Goal: Task Accomplishment & Management: Use online tool/utility

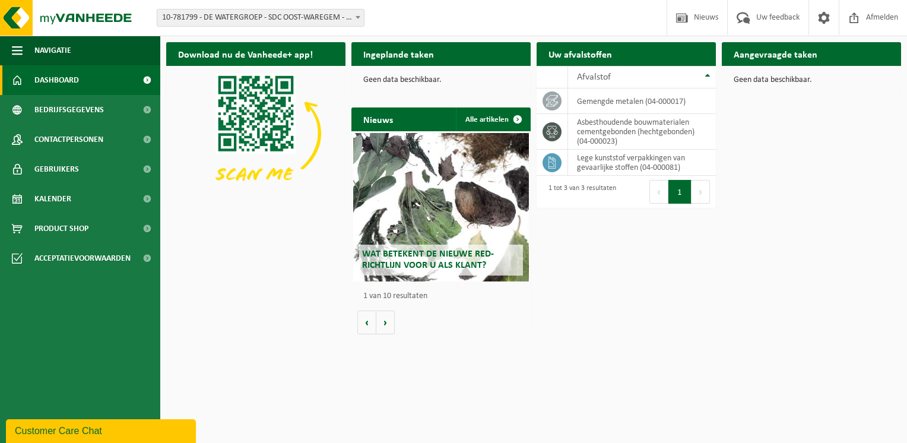
click at [355, 16] on b at bounding box center [357, 17] width 5 height 3
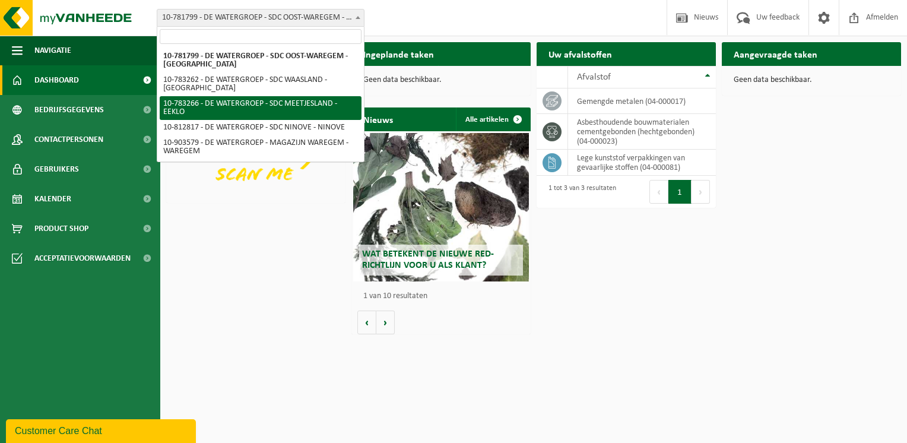
select select "28082"
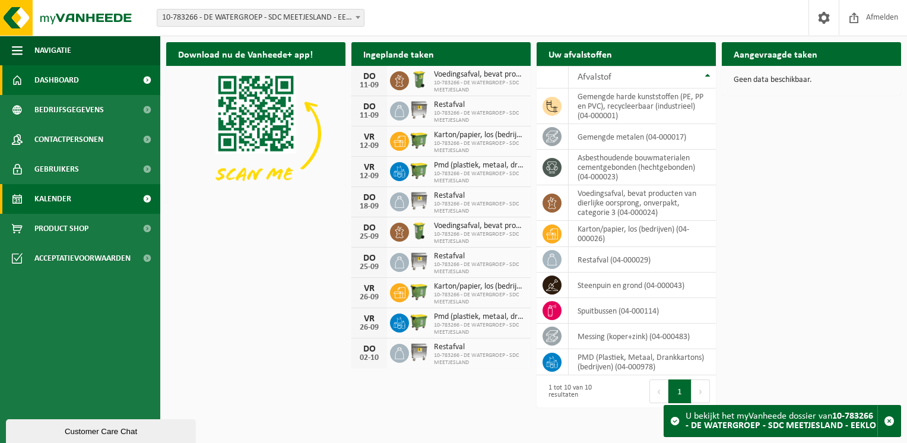
click at [65, 197] on span "Kalender" at bounding box center [52, 199] width 37 height 30
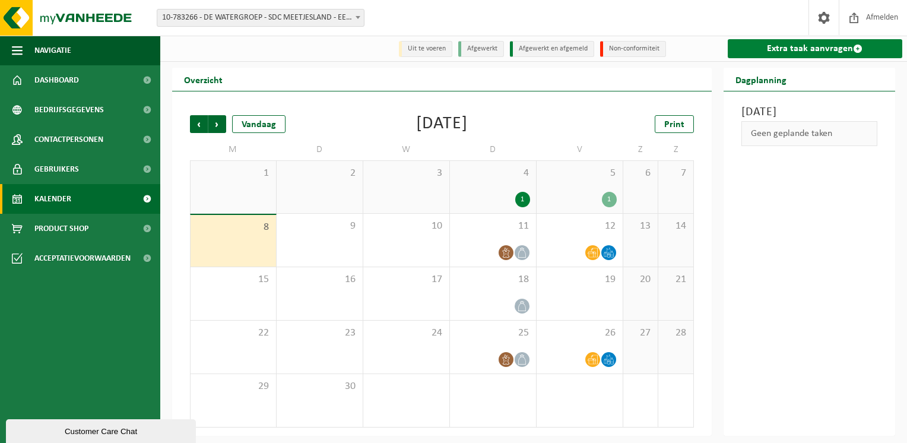
click at [828, 46] on link "Extra taak aanvragen" at bounding box center [815, 48] width 175 height 19
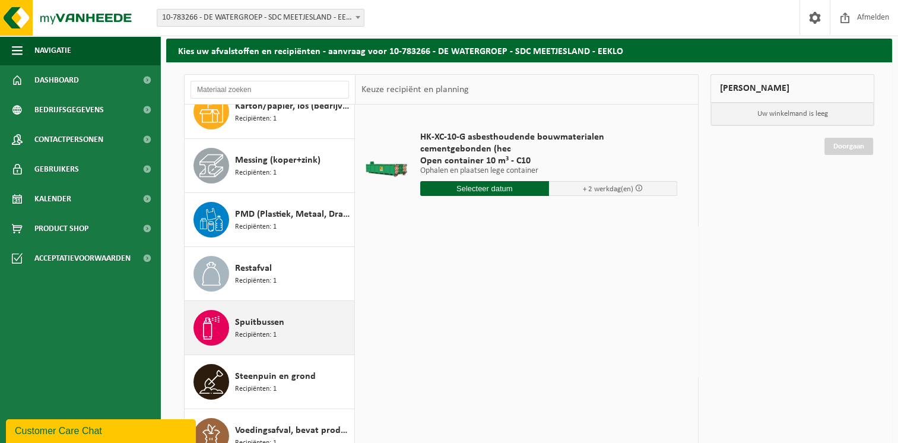
scroll to position [59, 0]
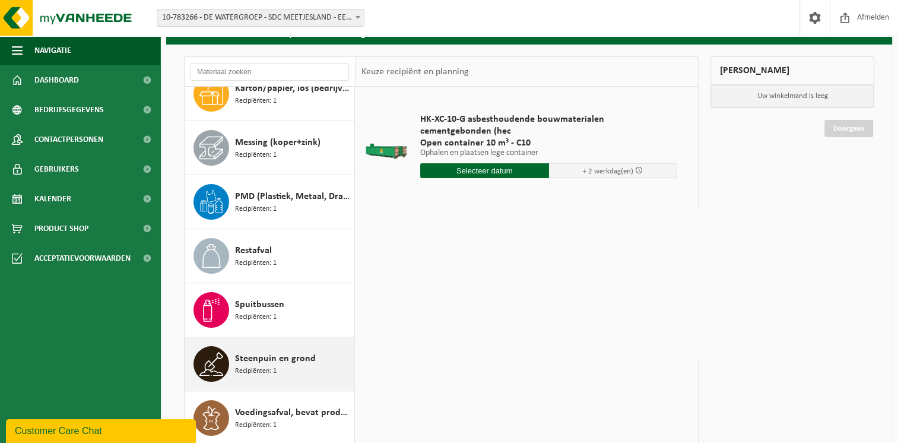
click at [272, 361] on span "Steenpuin en grond" at bounding box center [275, 358] width 81 height 14
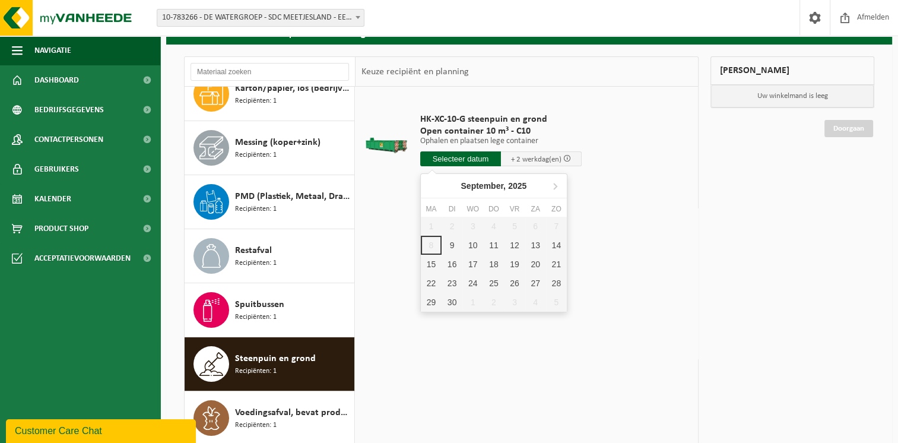
click at [469, 158] on input "text" at bounding box center [460, 158] width 81 height 15
click at [453, 245] on div "9" at bounding box center [452, 245] width 21 height 19
type input "Van 2025-09-09"
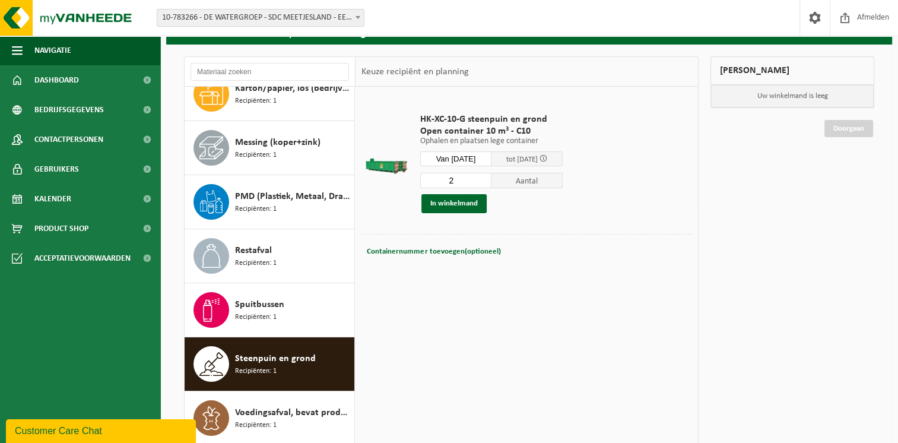
type input "2"
click at [489, 177] on input "2" at bounding box center [455, 180] width 71 height 15
click at [465, 201] on button "In winkelmand" at bounding box center [453, 203] width 65 height 19
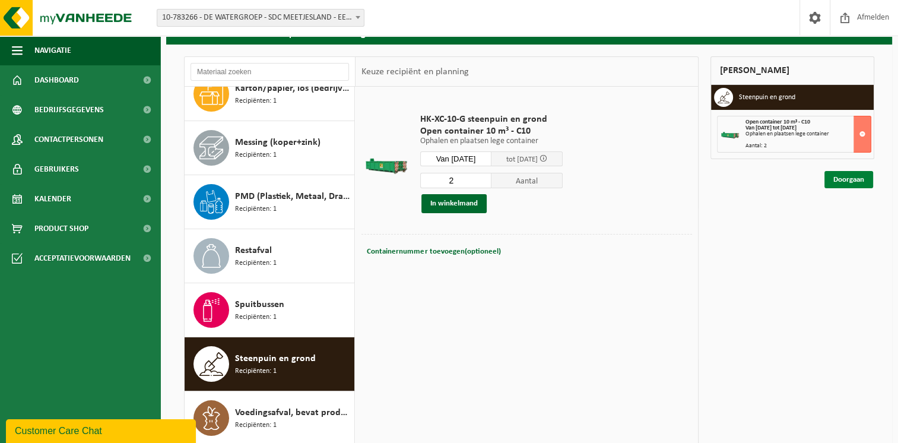
click at [855, 179] on link "Doorgaan" at bounding box center [848, 179] width 49 height 17
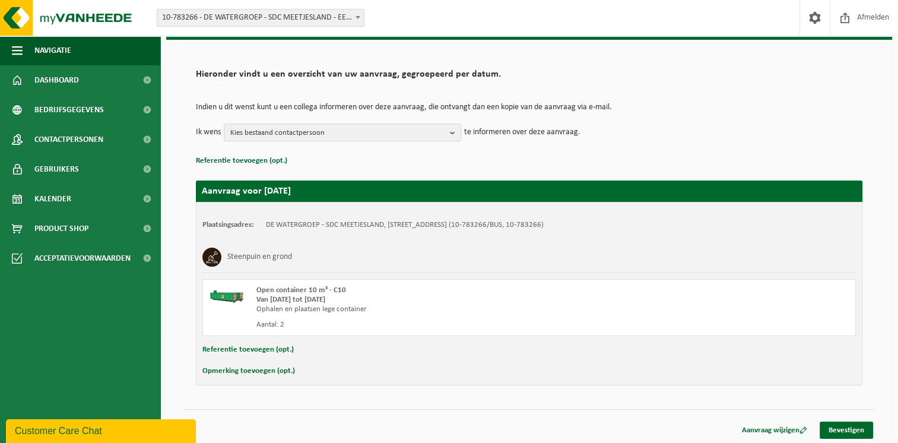
scroll to position [65, 0]
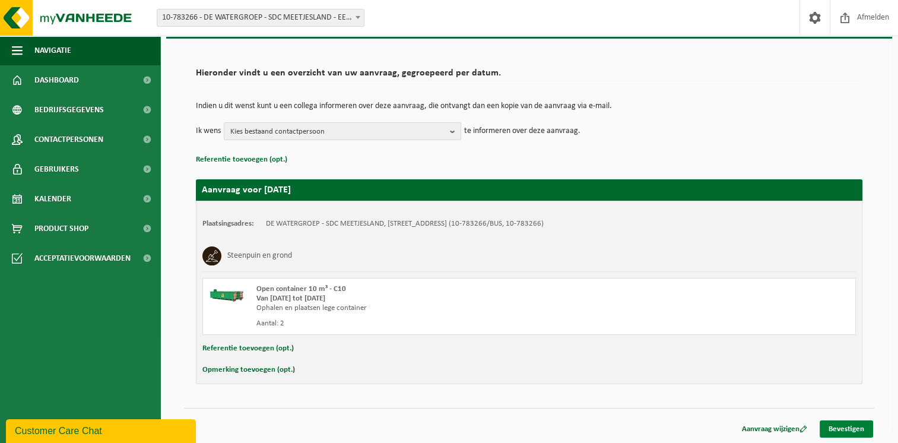
click at [852, 425] on link "Bevestigen" at bounding box center [846, 428] width 53 height 17
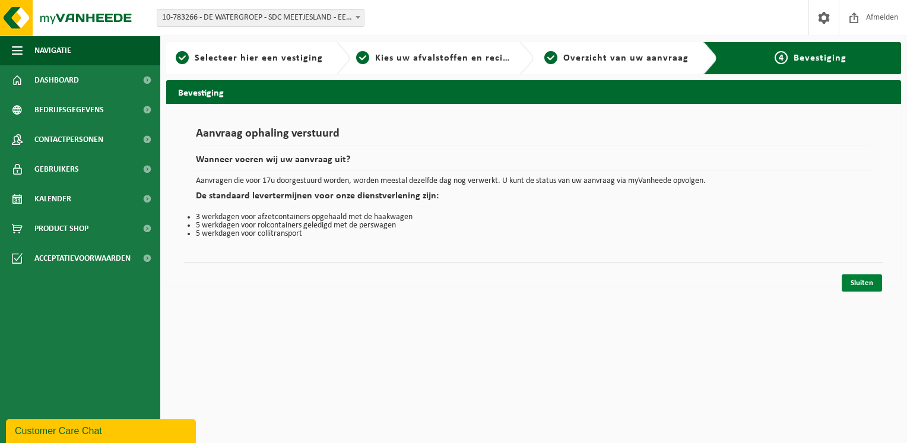
click at [865, 279] on link "Sluiten" at bounding box center [861, 282] width 40 height 17
